Goal: Obtain resource: Download file/media

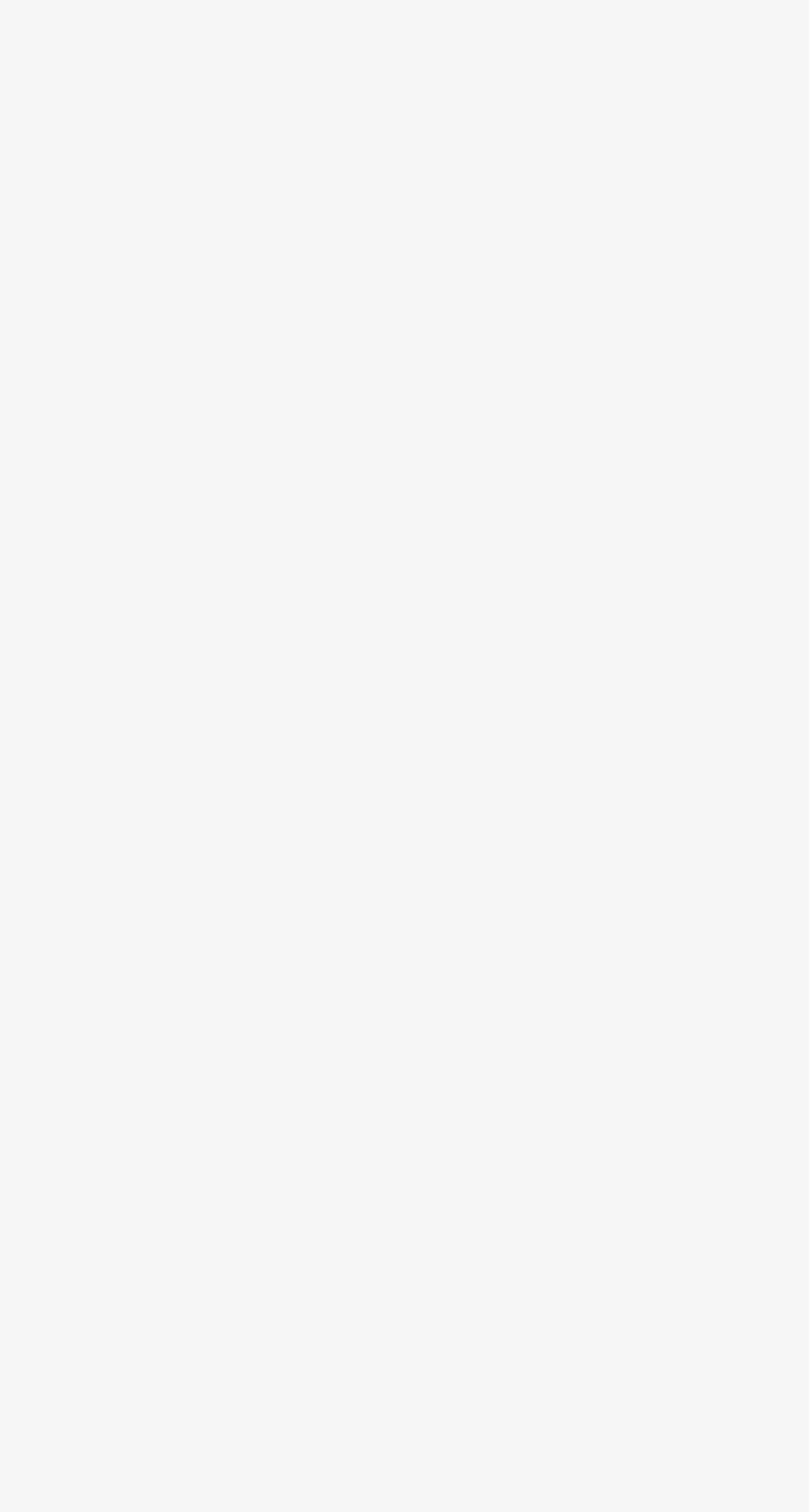
scroll to position [154, 0]
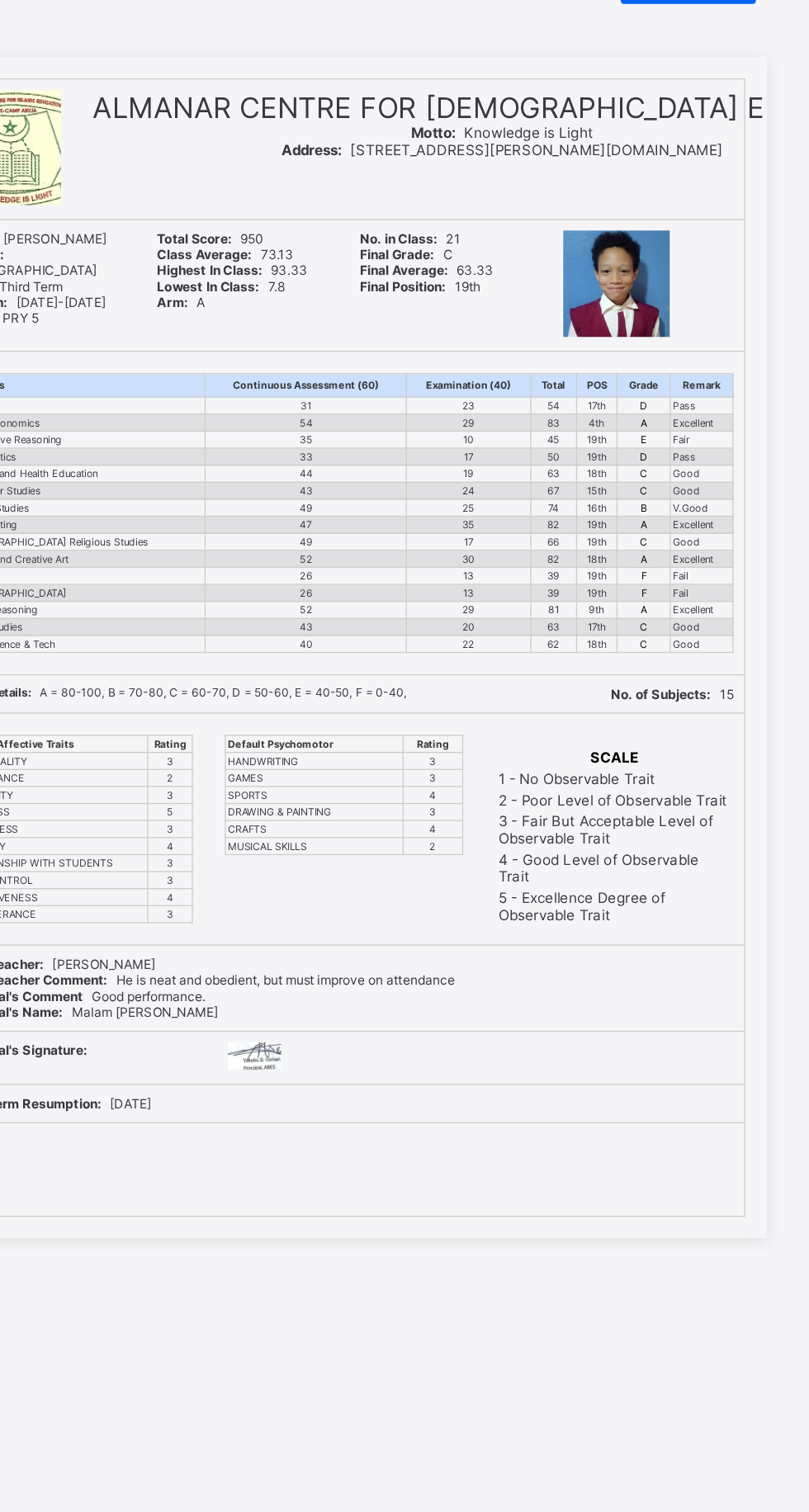
click at [643, 89] on div "Print Reportsheet ALMANAR CENTRE FOR ISLAMIC EDUCATION Motto: Knowledge is Ligh…" at bounding box center [404, 797] width 809 height 1512
